Goal: Communication & Community: Answer question/provide support

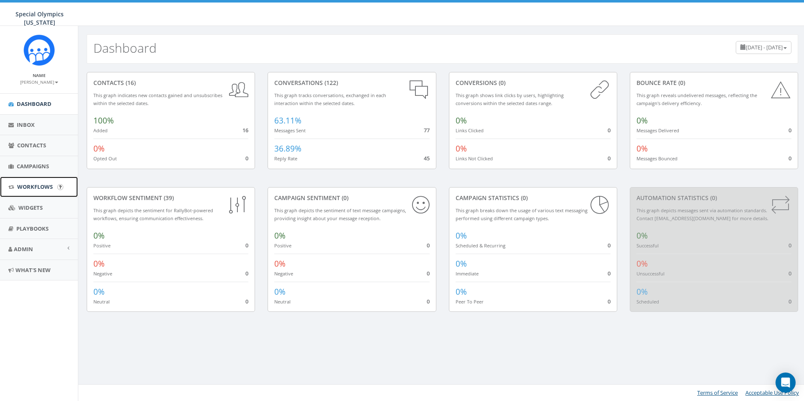
click at [24, 184] on span "Workflows" at bounding box center [35, 187] width 36 height 8
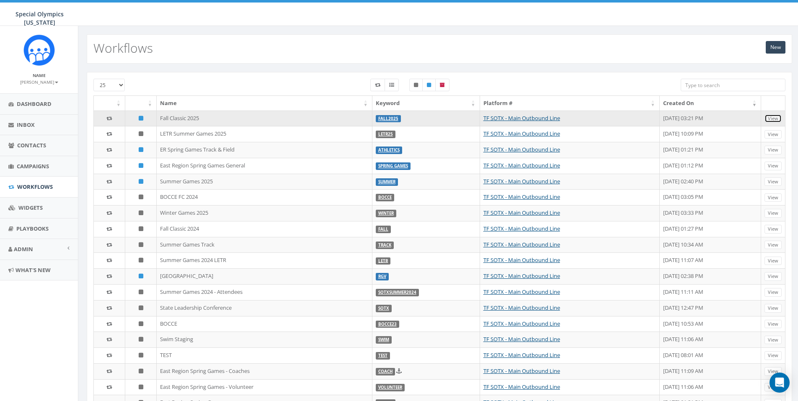
click at [780, 120] on link "View" at bounding box center [772, 118] width 17 height 9
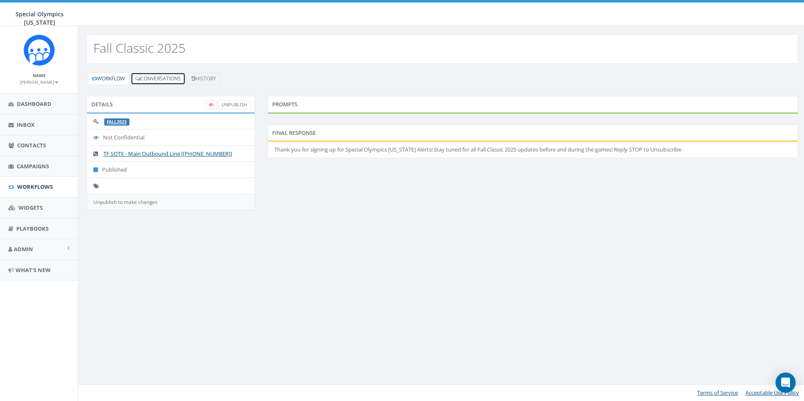
click at [163, 79] on link "Conversations" at bounding box center [158, 78] width 55 height 13
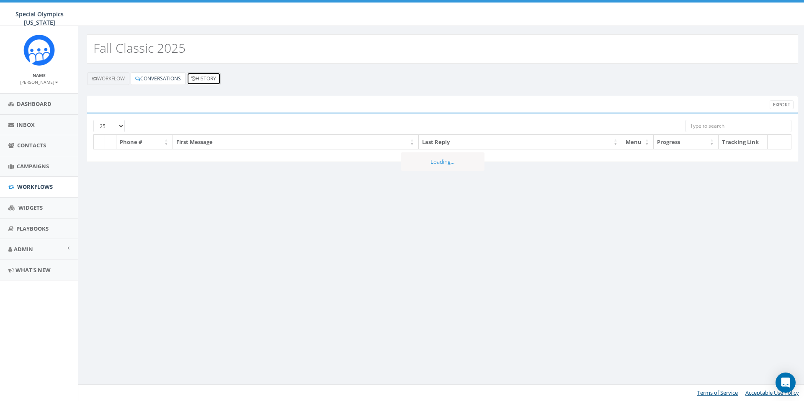
click at [212, 75] on link "History" at bounding box center [204, 78] width 34 height 13
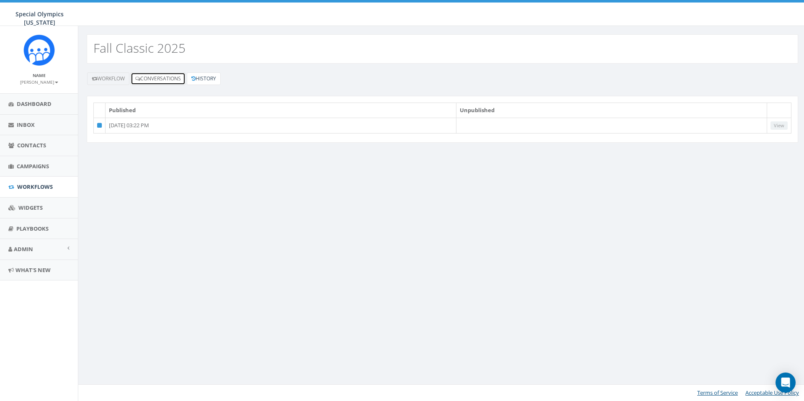
click at [168, 82] on link "Conversations" at bounding box center [158, 78] width 55 height 13
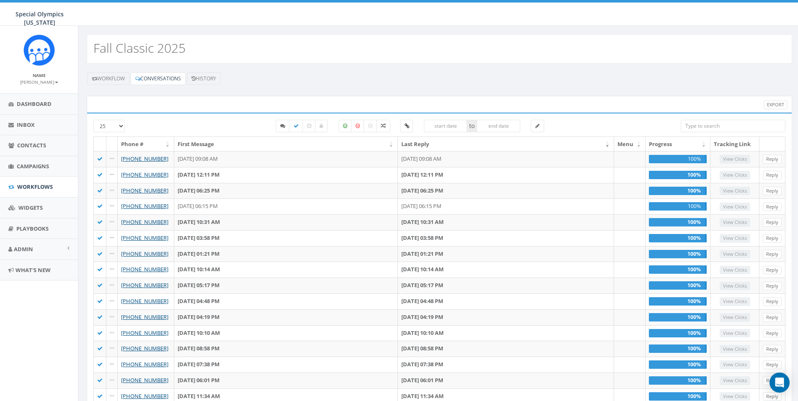
click at [755, 130] on input "search" at bounding box center [732, 126] width 105 height 13
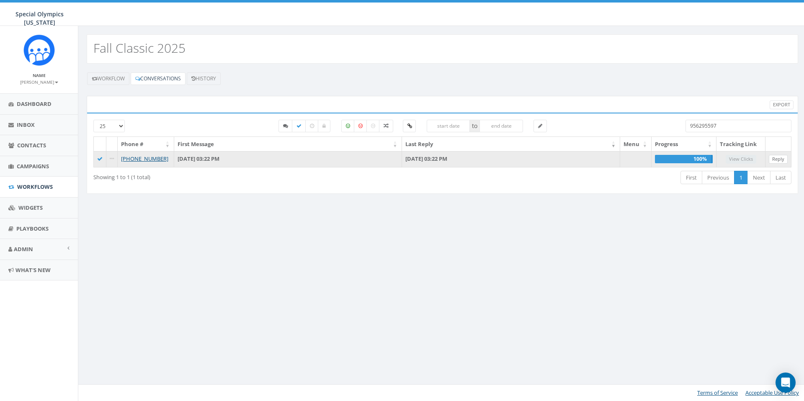
type input "956295597"
click at [783, 162] on link "Reply" at bounding box center [778, 159] width 19 height 9
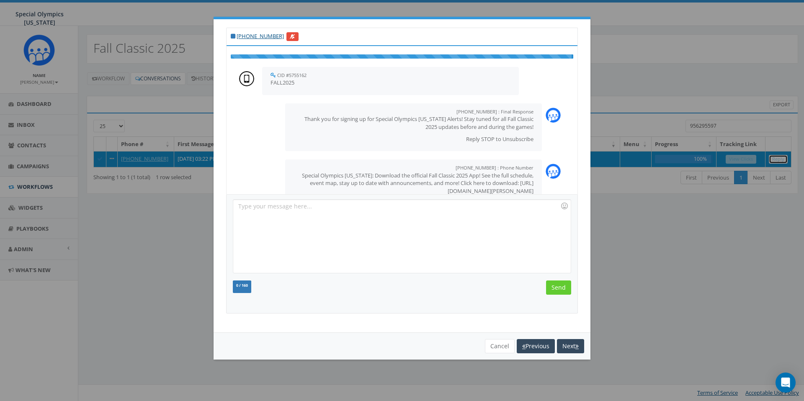
scroll to position [9, 0]
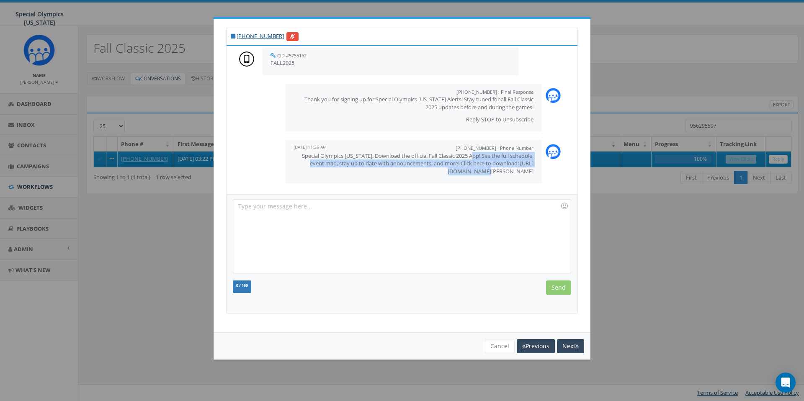
drag, startPoint x: 475, startPoint y: 156, endPoint x: 531, endPoint y: 169, distance: 57.6
click at [532, 169] on div "[PHONE_NUMBER] : Phone Number [DATE] 11:26 AM Special Olympics [US_STATE]: Down…" at bounding box center [413, 162] width 257 height 44
copy p "ee the full schedule, event map, stay up to date with announcements, and more! …"
